Goal: Task Accomplishment & Management: Manage account settings

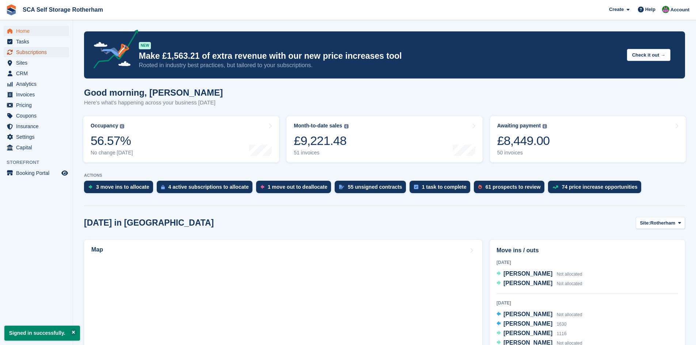
click at [37, 50] on span "Subscriptions" at bounding box center [38, 52] width 44 height 10
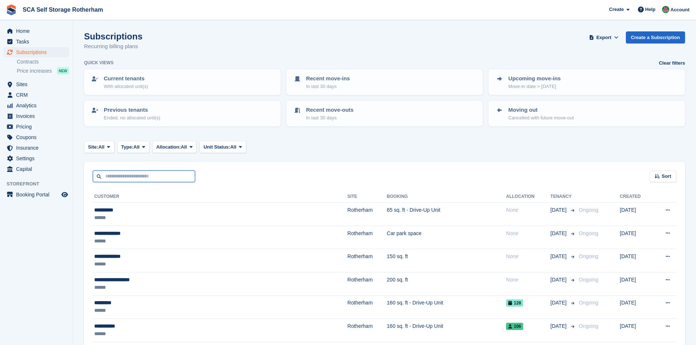
click at [122, 182] on input "text" at bounding box center [144, 177] width 102 height 12
type input "****"
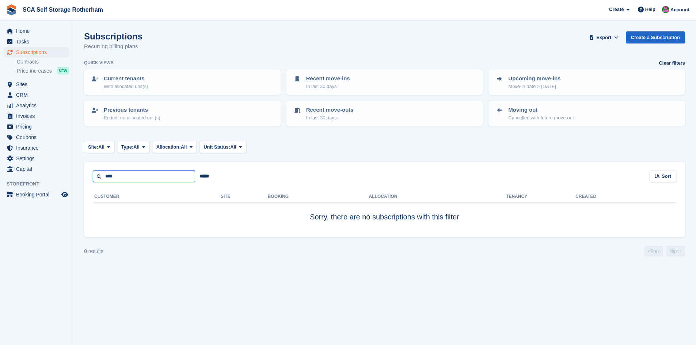
click at [134, 180] on input "****" at bounding box center [144, 177] width 102 height 12
drag, startPoint x: 129, startPoint y: 181, endPoint x: 77, endPoint y: 178, distance: 51.6
click at [77, 178] on section "Subscriptions Recurring billing plans Export Export Subscriptions Export a CSV …" at bounding box center [384, 172] width 623 height 345
type input "*****"
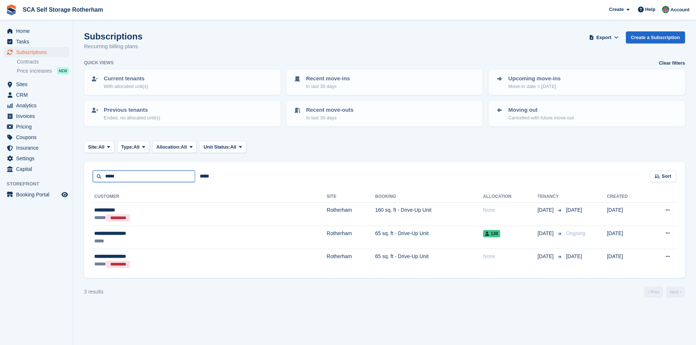
drag, startPoint x: 94, startPoint y: 178, endPoint x: 83, endPoint y: 177, distance: 10.7
click at [83, 177] on section "Subscriptions Recurring billing plans Export Export Subscriptions Export a CSV …" at bounding box center [384, 172] width 623 height 345
click at [31, 53] on span "Subscriptions" at bounding box center [38, 52] width 44 height 10
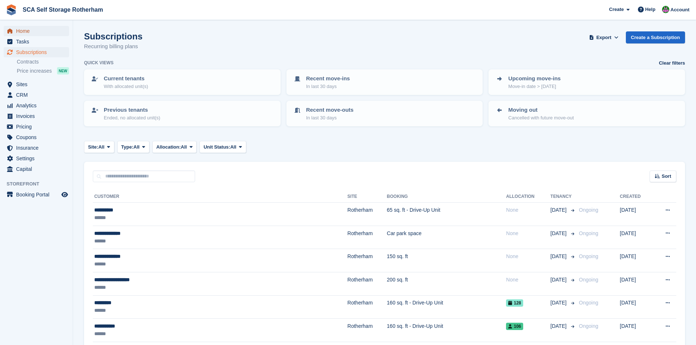
click at [34, 31] on span "Home" at bounding box center [38, 31] width 44 height 10
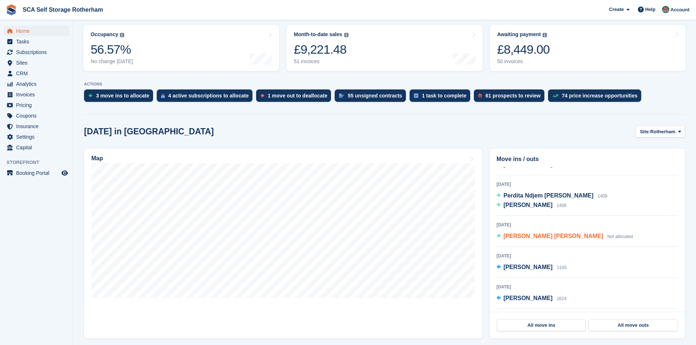
scroll to position [128, 0]
click at [539, 194] on span "Perdita Ndjem [PERSON_NAME]" at bounding box center [549, 195] width 90 height 6
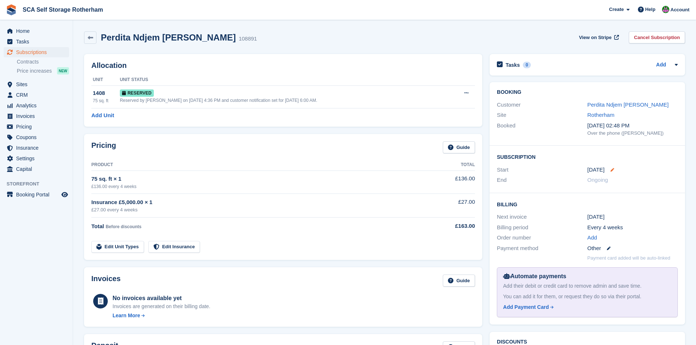
click at [613, 169] on icon at bounding box center [613, 170] width 4 height 4
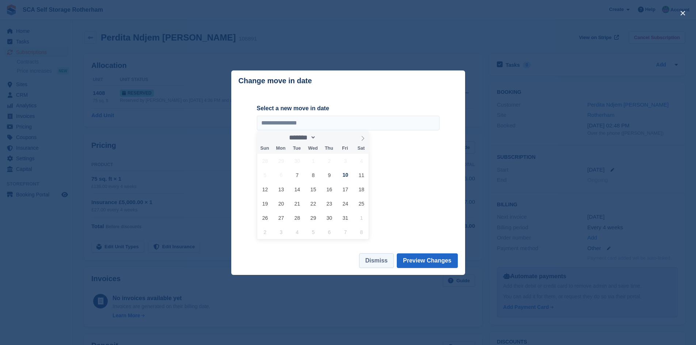
click at [376, 263] on button "Dismiss" at bounding box center [376, 261] width 35 height 15
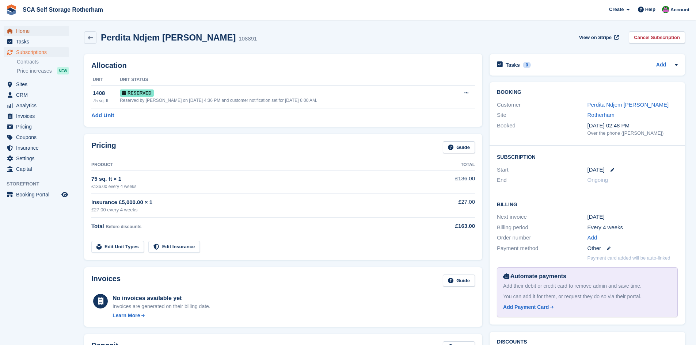
click at [21, 33] on span "Home" at bounding box center [38, 31] width 44 height 10
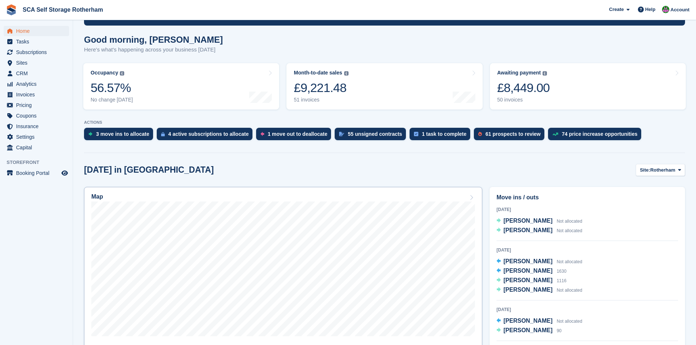
scroll to position [55, 0]
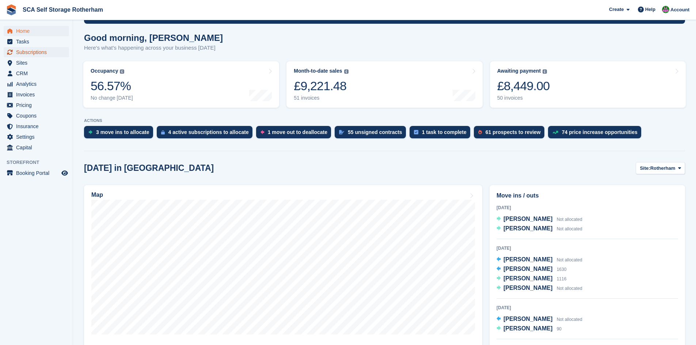
click at [47, 53] on span "Subscriptions" at bounding box center [38, 52] width 44 height 10
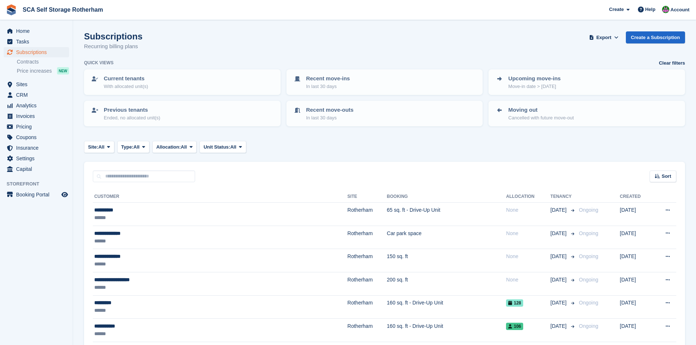
click at [394, 152] on div "Site: All All Rotherham Door-to-Door Storage Type: All All Upcoming Previous Ac…" at bounding box center [384, 147] width 601 height 12
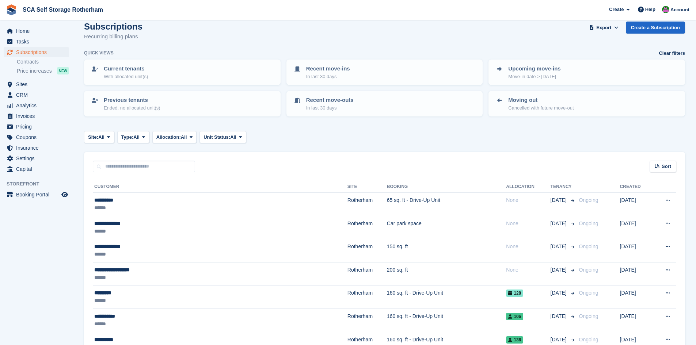
scroll to position [18, 0]
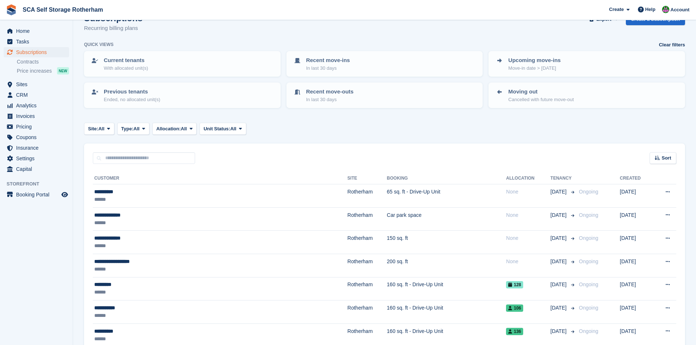
click at [436, 159] on div "Sort Sort by Customer name Date created Move in date Move out date Created (old…" at bounding box center [384, 154] width 601 height 21
click at [436, 153] on div "Sort Sort by Customer name Date created Move in date Move out date Created (old…" at bounding box center [384, 154] width 601 height 21
click at [17, 31] on span "Home" at bounding box center [38, 31] width 44 height 10
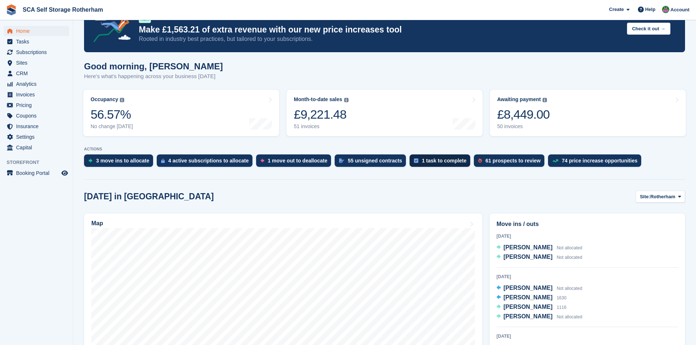
scroll to position [128, 0]
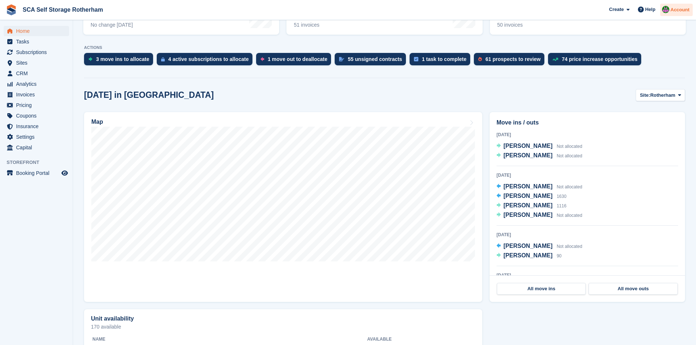
click at [670, 11] on img at bounding box center [665, 9] width 7 height 7
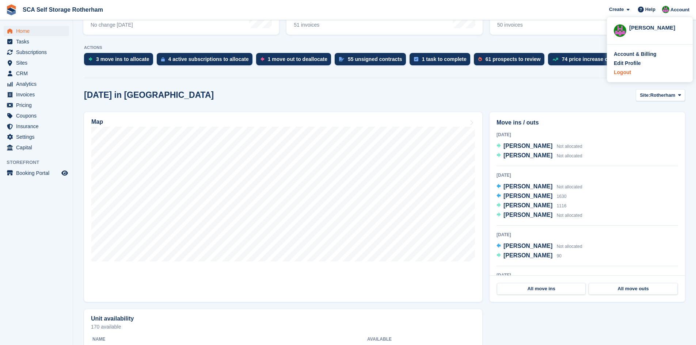
click at [625, 72] on div "Logout" at bounding box center [622, 73] width 17 height 8
